Goal: Check status: Check status

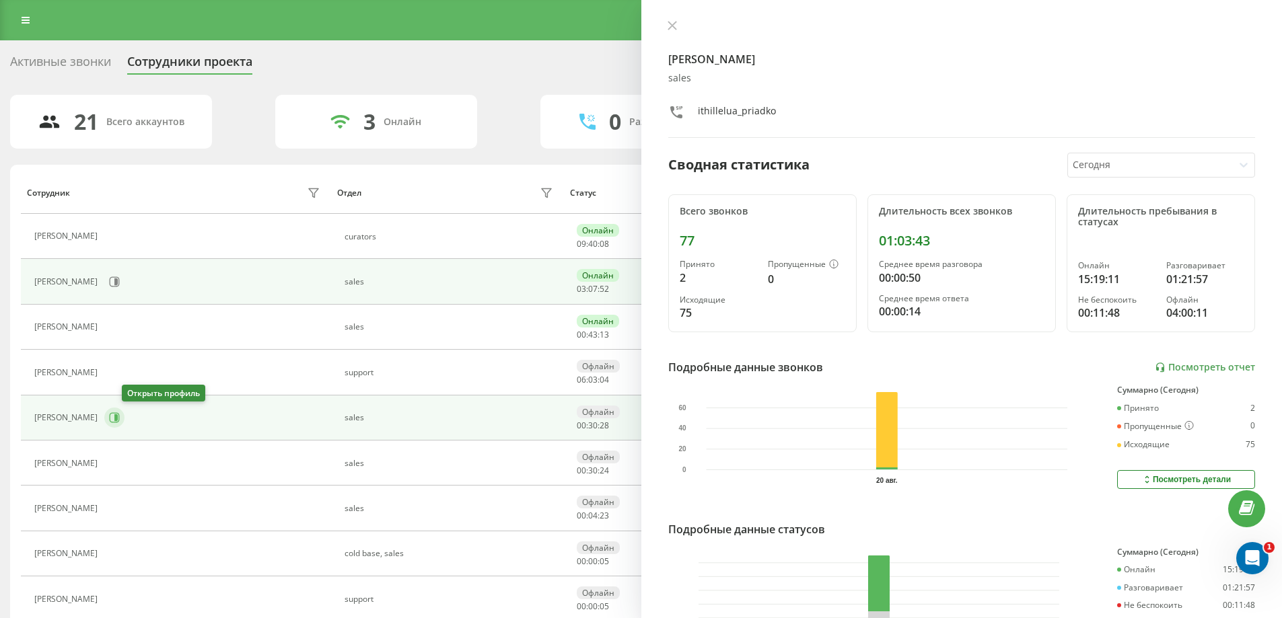
click at [120, 419] on icon at bounding box center [114, 417] width 11 height 11
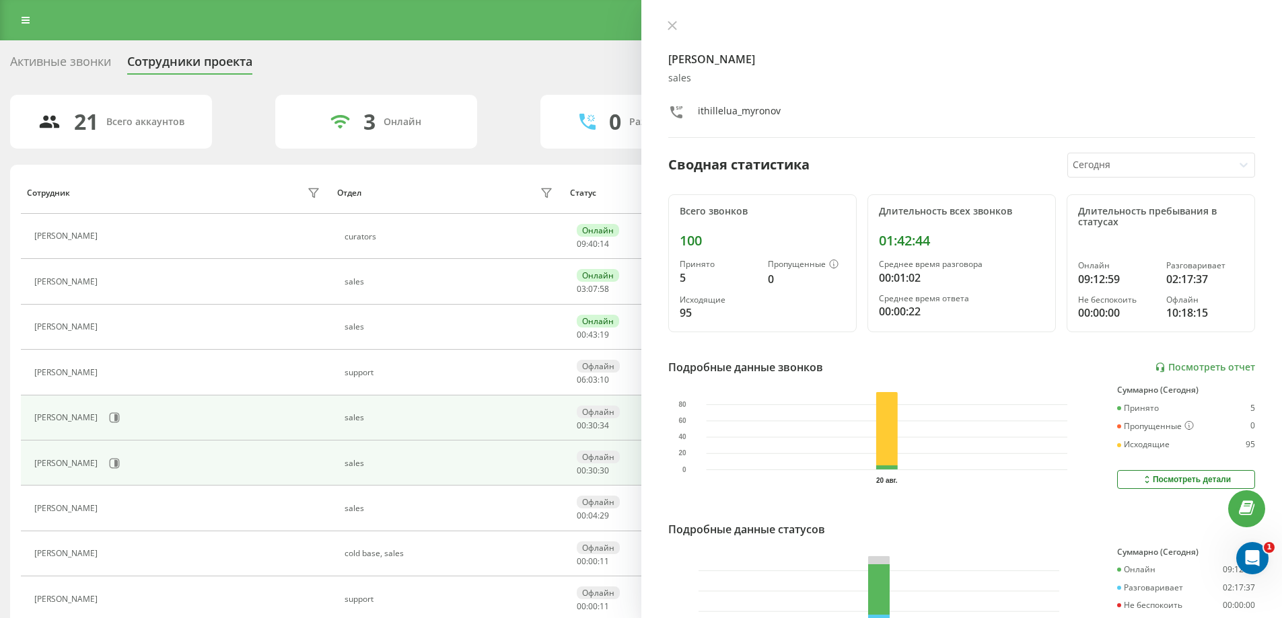
scroll to position [67, 0]
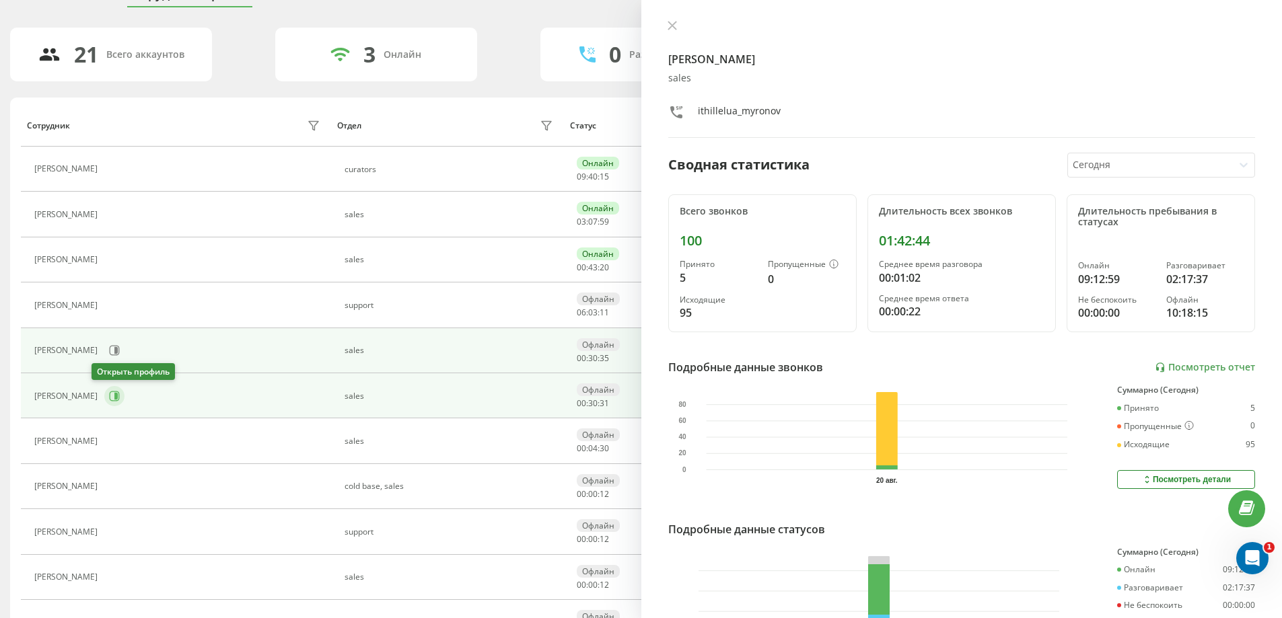
click at [109, 395] on icon at bounding box center [114, 396] width 11 height 11
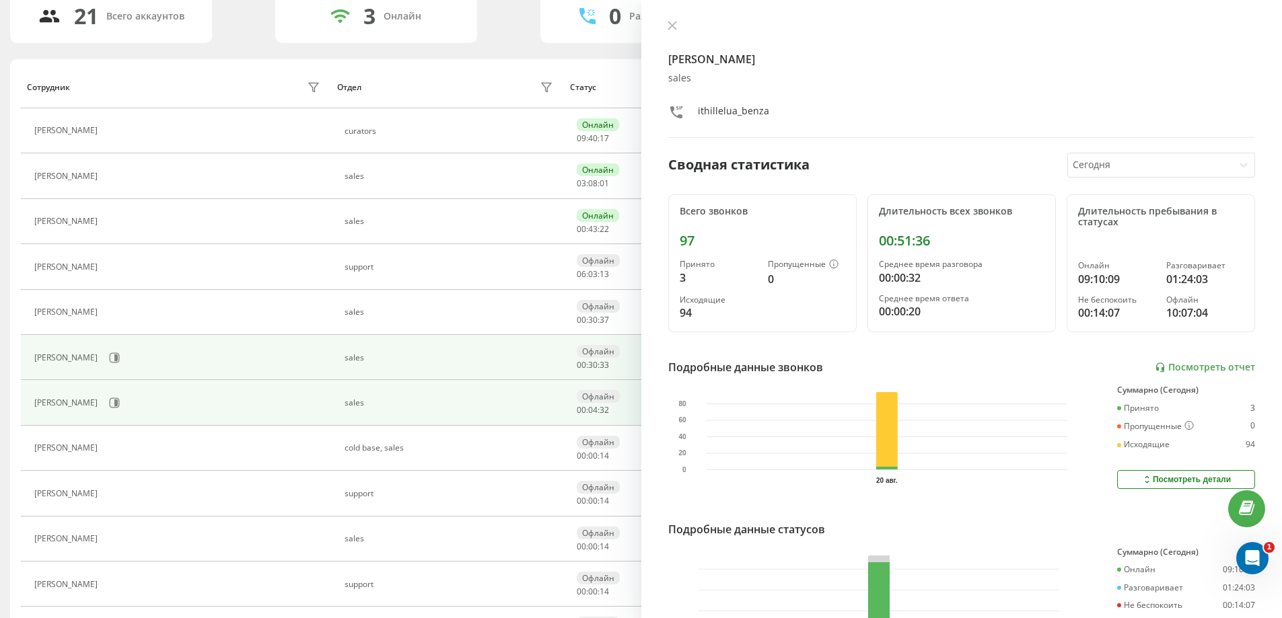
scroll to position [135, 0]
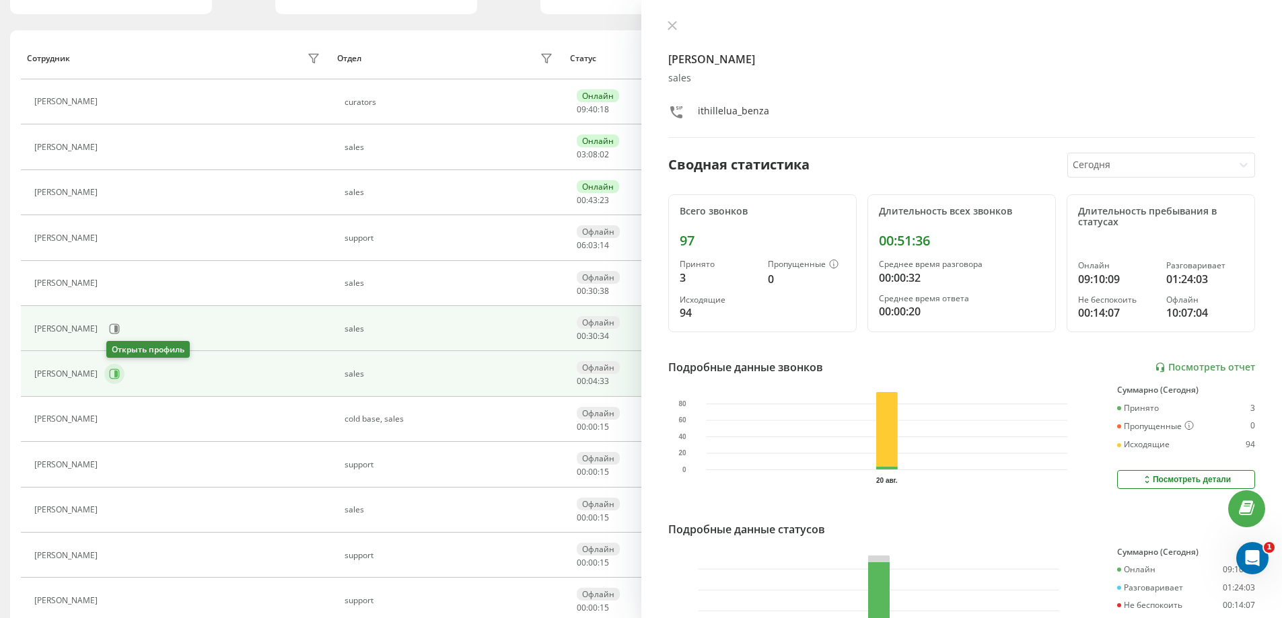
click at [122, 376] on button at bounding box center [114, 374] width 20 height 20
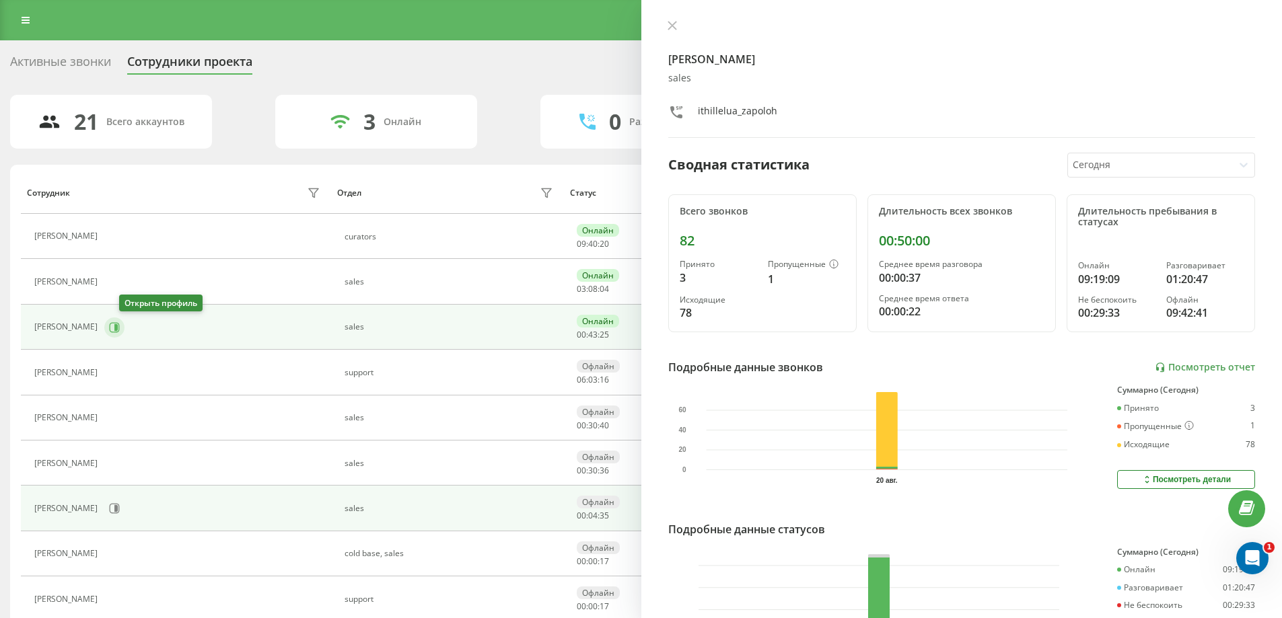
click at [124, 318] on button at bounding box center [114, 328] width 20 height 20
